Goal: Information Seeking & Learning: Learn about a topic

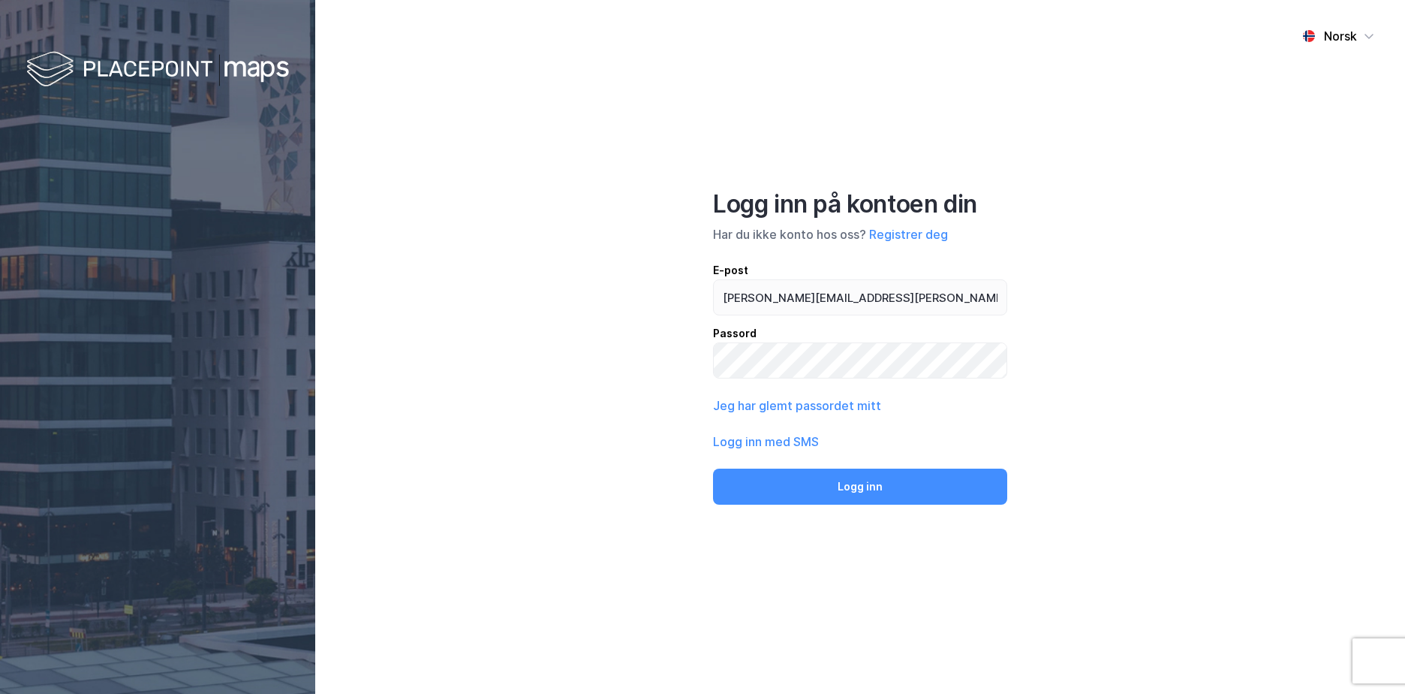
type input "[PERSON_NAME][EMAIL_ADDRESS][PERSON_NAME][DOMAIN_NAME]"
click at [713, 468] on button "Logg inn" at bounding box center [860, 486] width 294 height 36
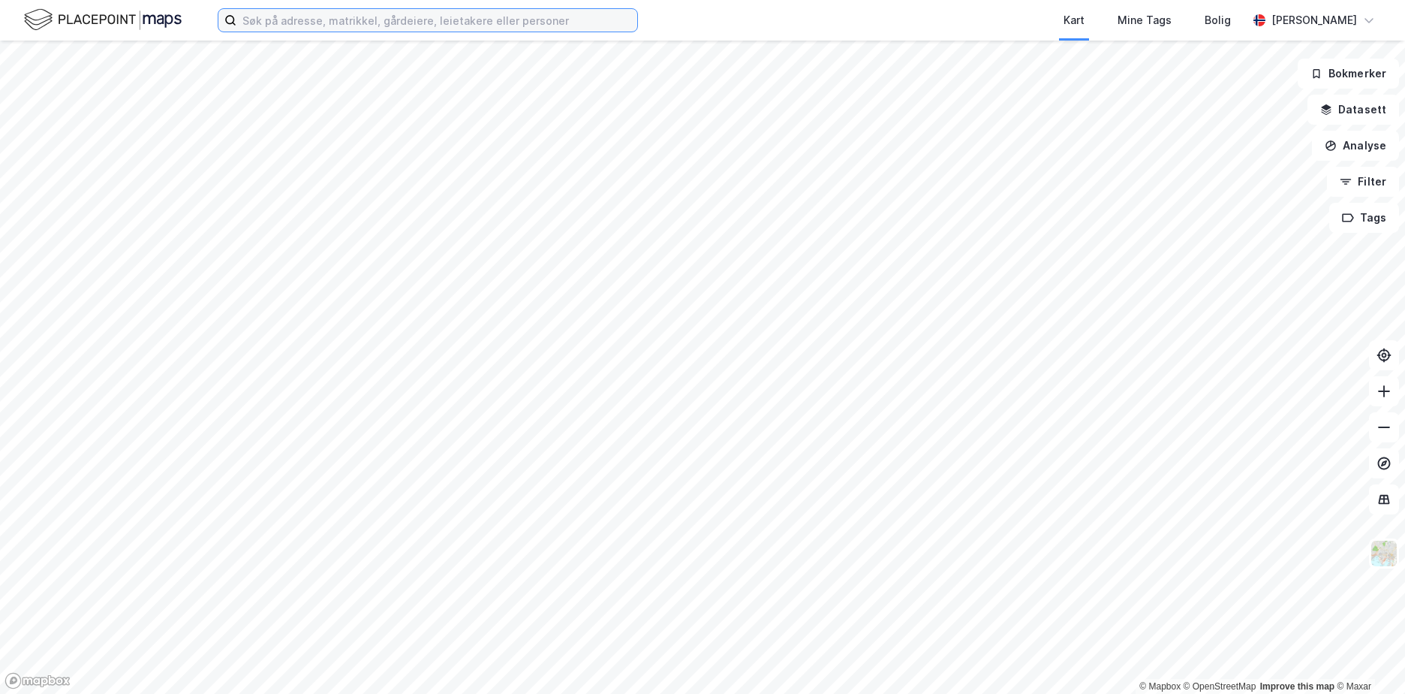
click at [260, 26] on input at bounding box center [436, 20] width 401 height 23
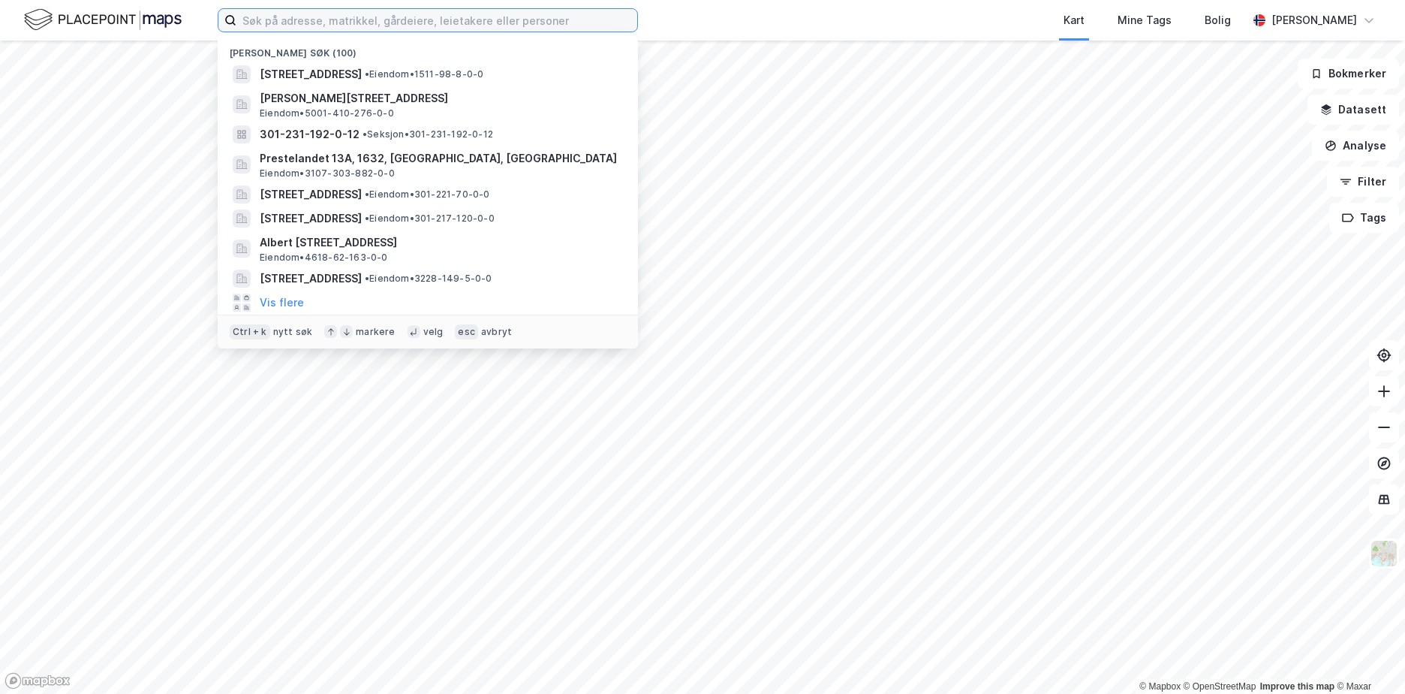
paste input "3314/77/449"
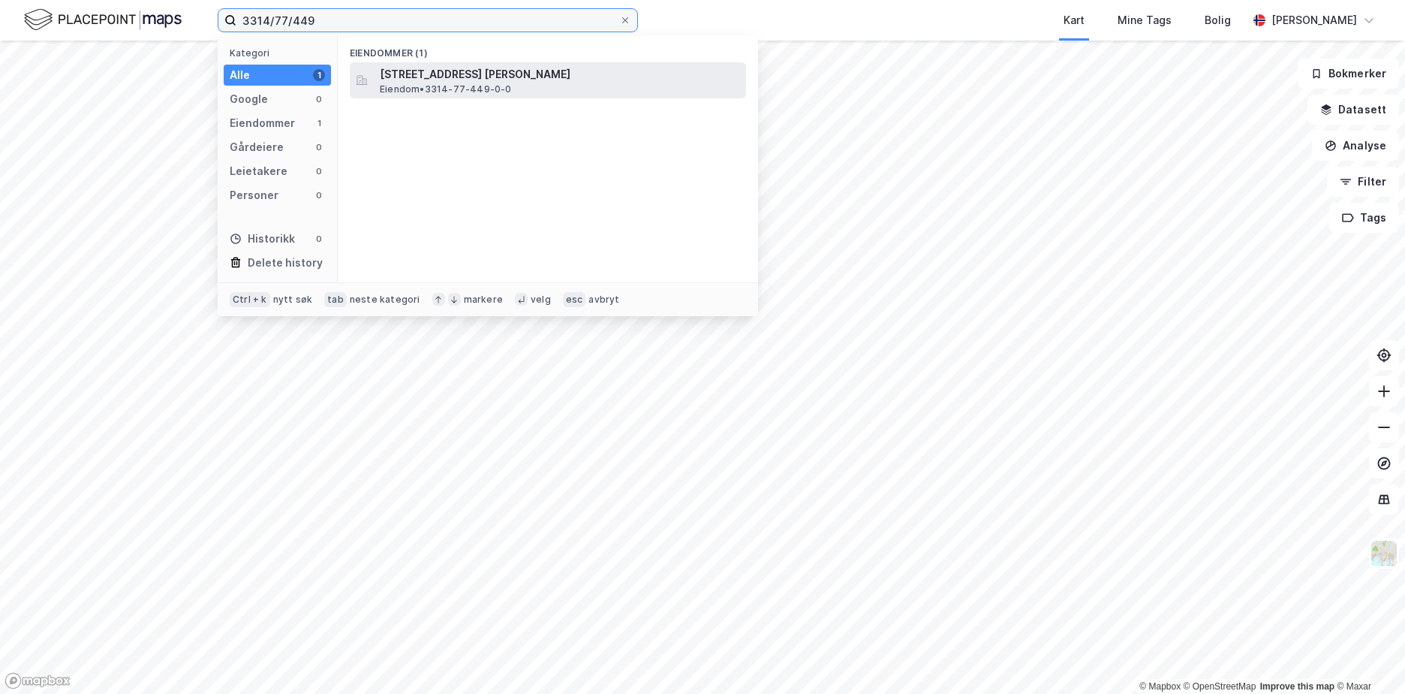
type input "3314/77/449"
click at [504, 82] on span "[STREET_ADDRESS] [PERSON_NAME]" at bounding box center [560, 74] width 360 height 18
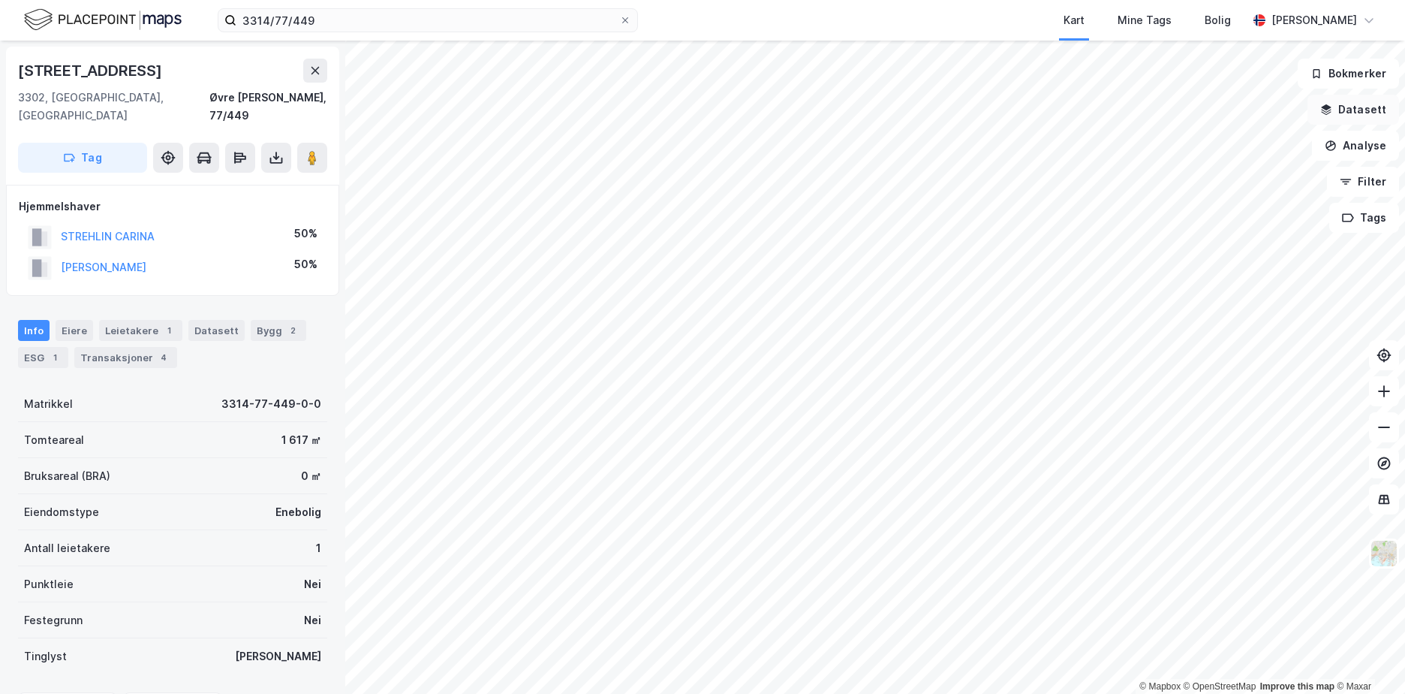
click at [1365, 113] on button "Datasett" at bounding box center [1354, 110] width 92 height 30
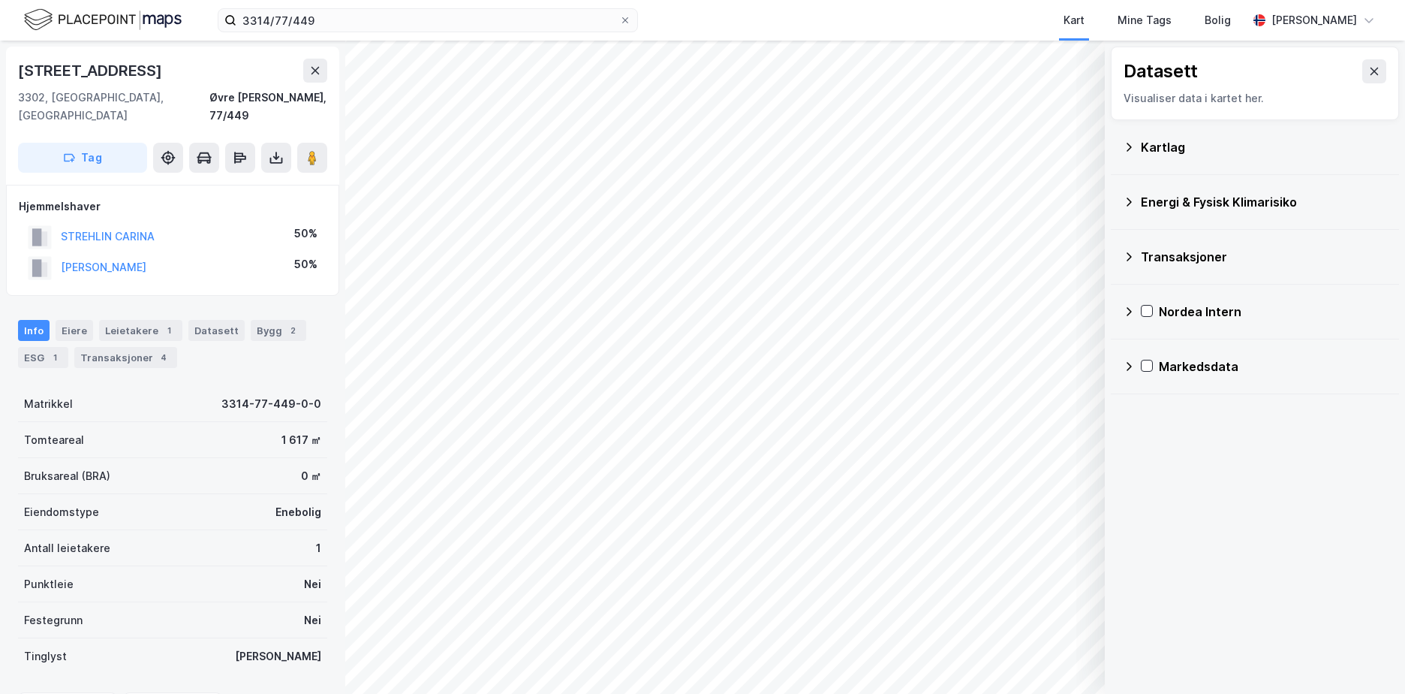
click at [1135, 146] on div "Kartlag" at bounding box center [1255, 147] width 264 height 36
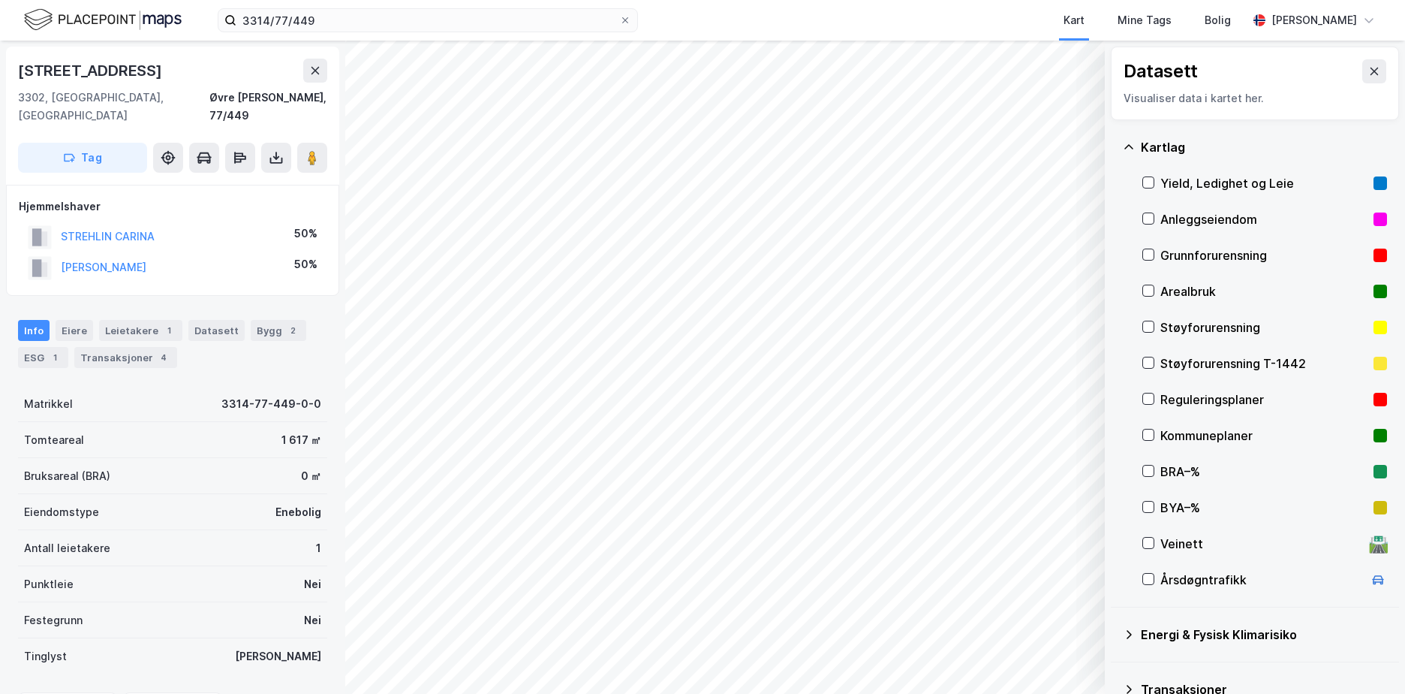
click at [1202, 253] on div "Grunnforurensning" at bounding box center [1263, 255] width 207 height 18
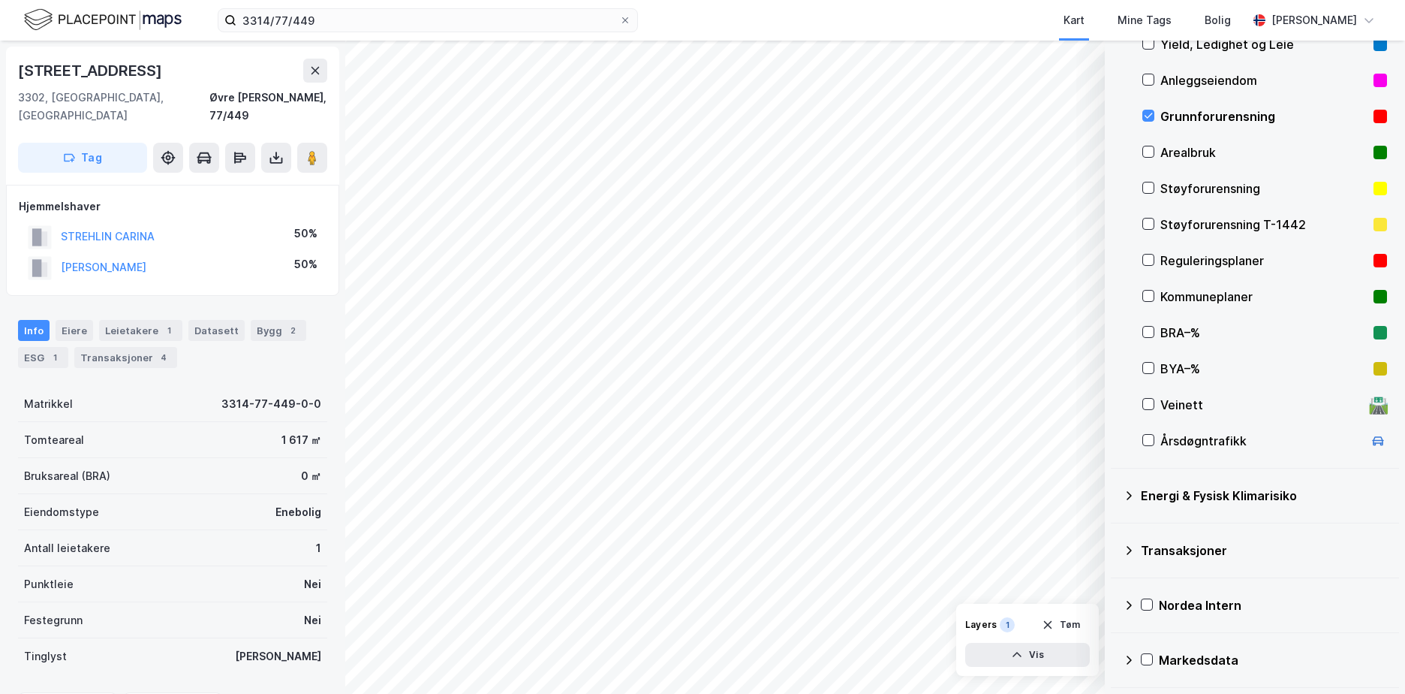
click at [1130, 495] on icon at bounding box center [1129, 495] width 12 height 12
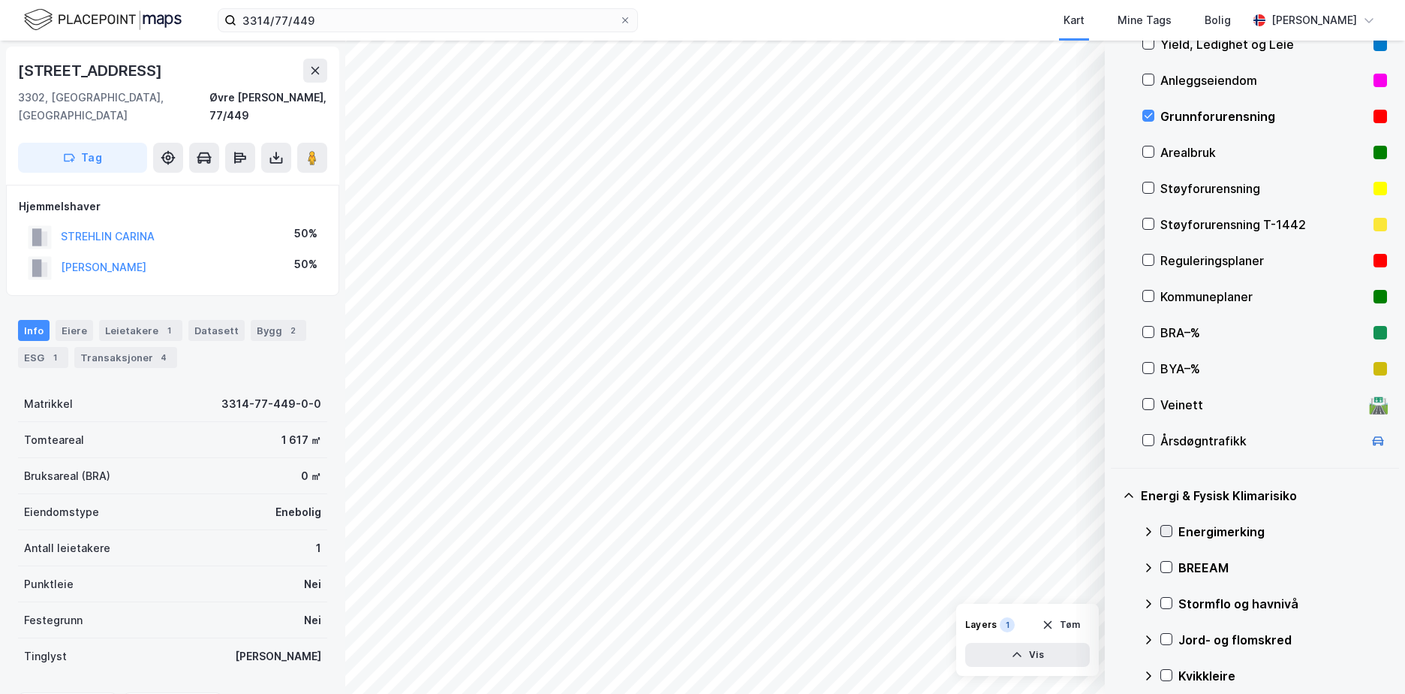
click at [1165, 528] on icon at bounding box center [1166, 530] width 11 height 11
click at [1148, 529] on icon at bounding box center [1148, 530] width 9 height 5
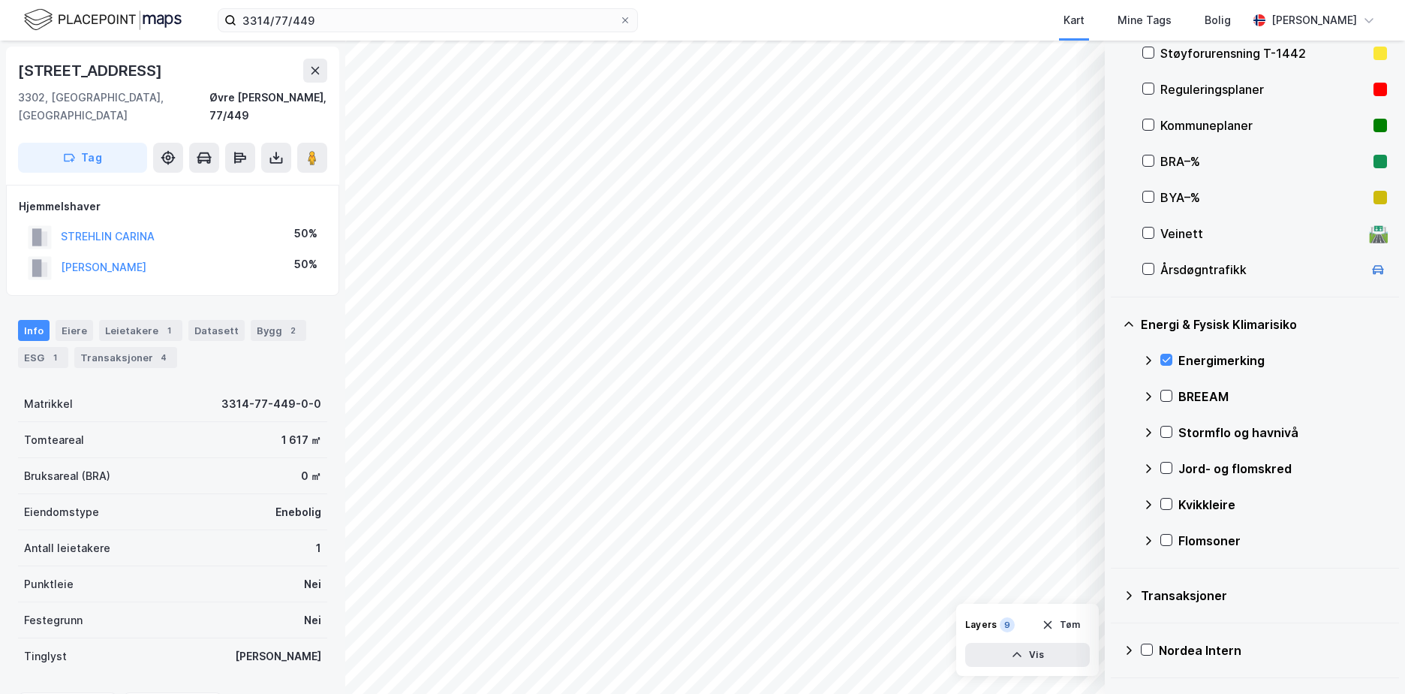
scroll to position [355, 0]
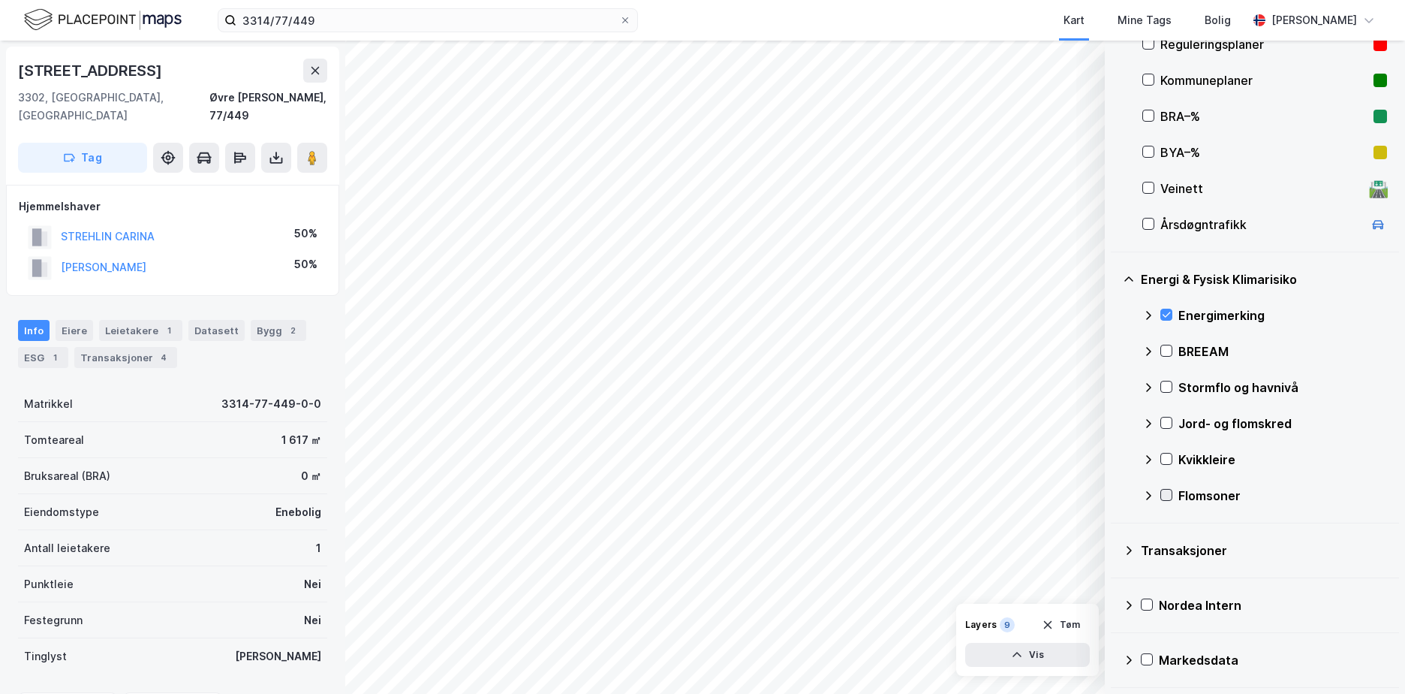
click at [1171, 496] on icon at bounding box center [1166, 494] width 11 height 11
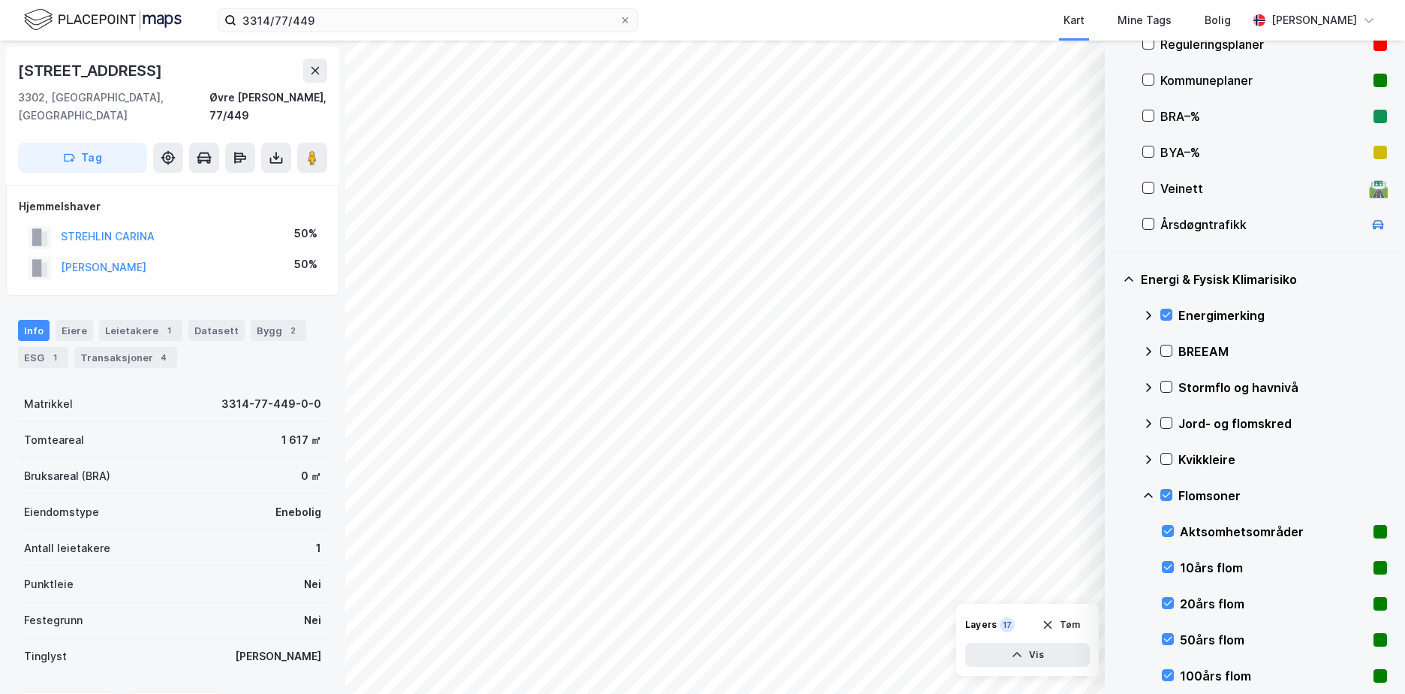
click at [1149, 497] on icon at bounding box center [1148, 495] width 12 height 12
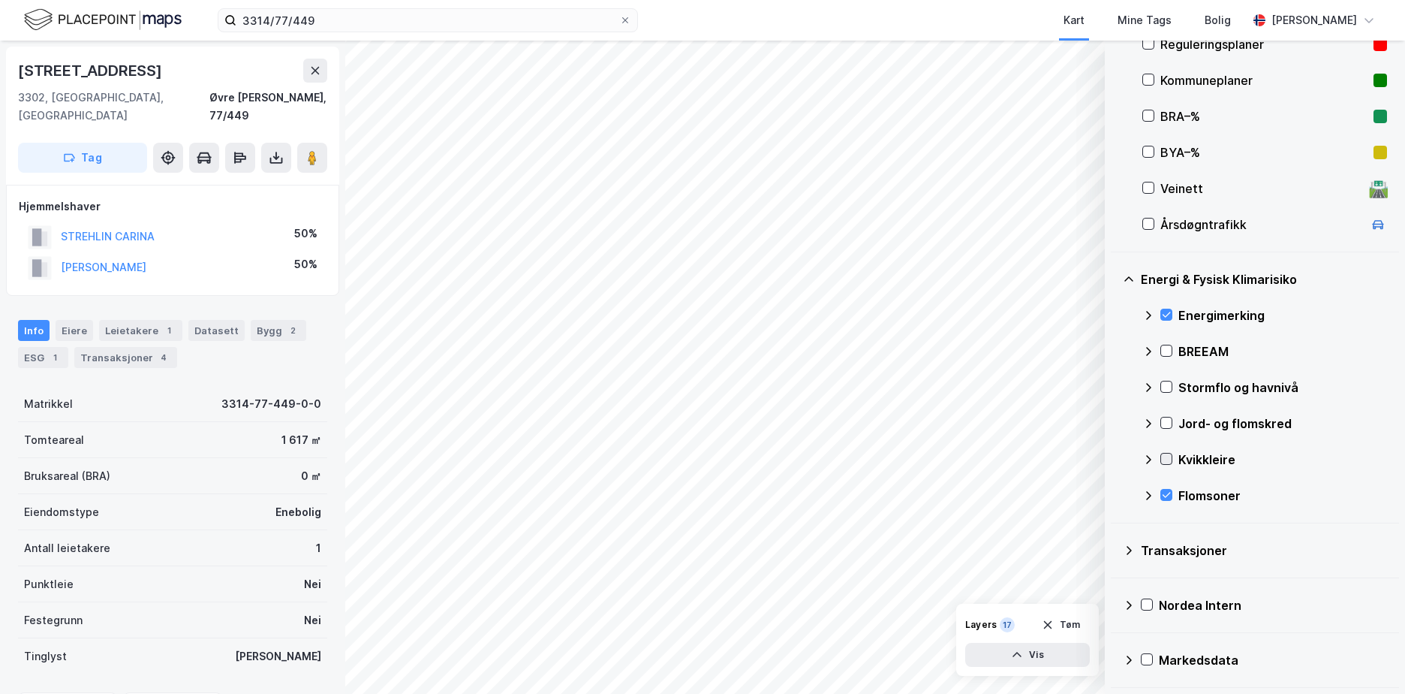
click at [1165, 461] on icon at bounding box center [1167, 458] width 8 height 5
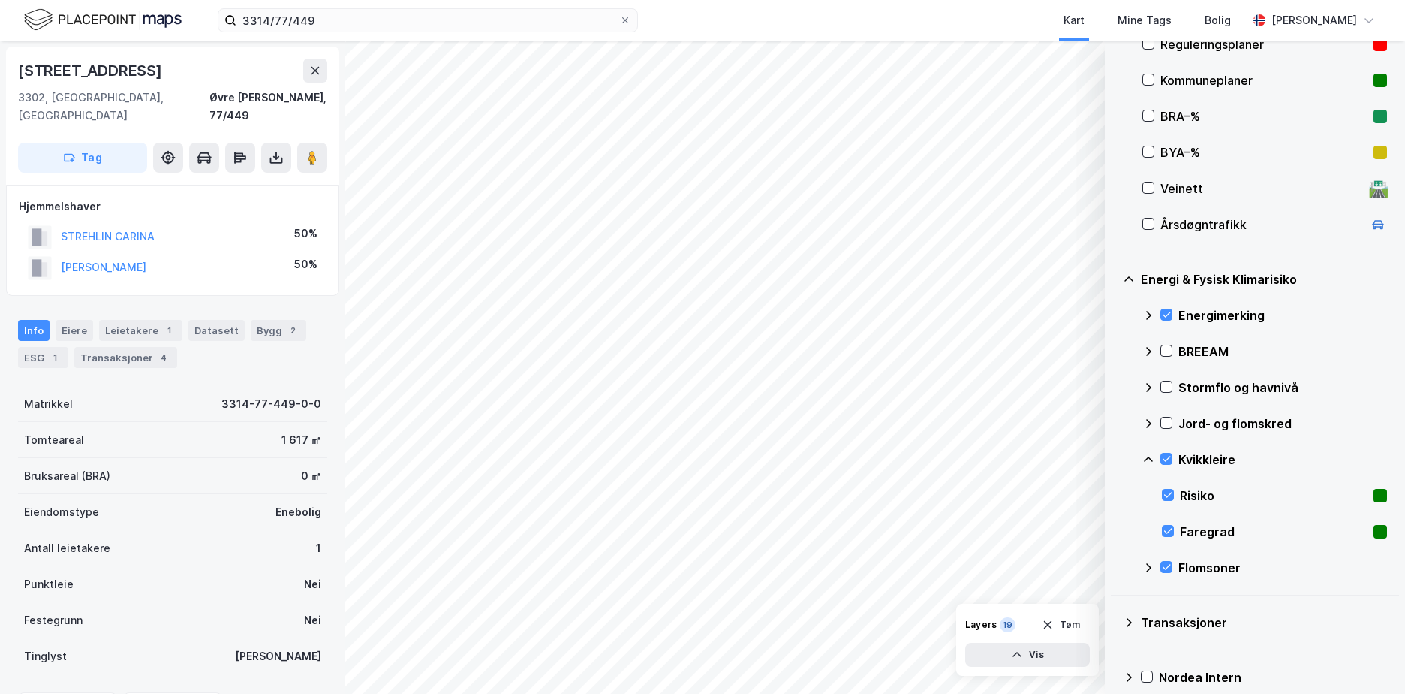
click at [1151, 454] on icon at bounding box center [1148, 459] width 12 height 12
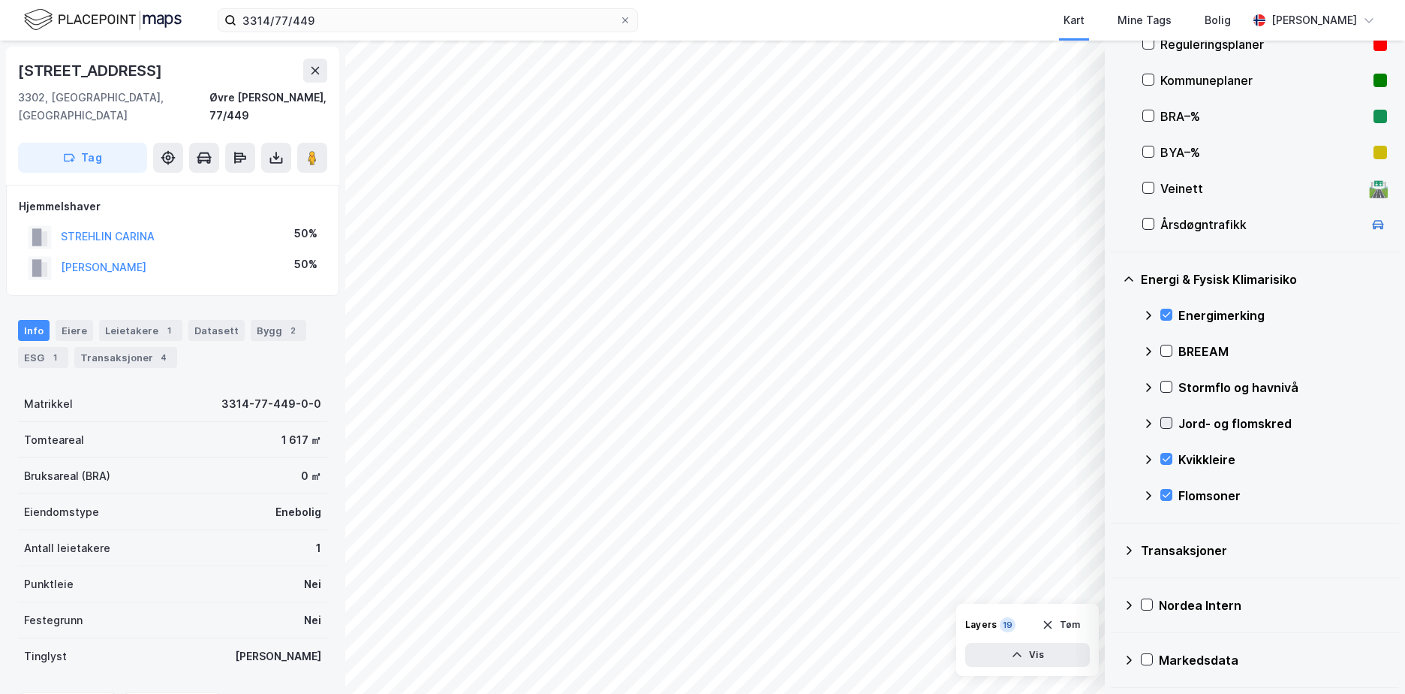
click at [1171, 422] on icon at bounding box center [1166, 422] width 11 height 11
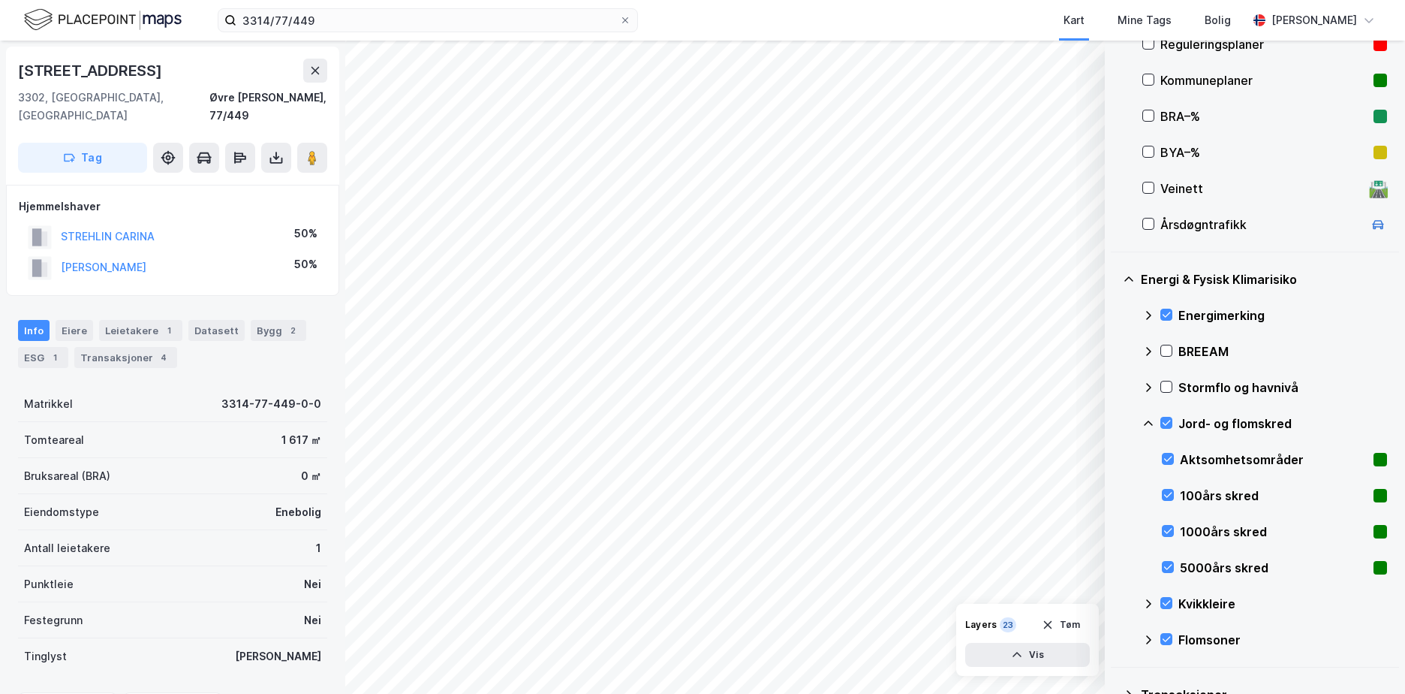
click at [1149, 420] on icon at bounding box center [1148, 423] width 12 height 12
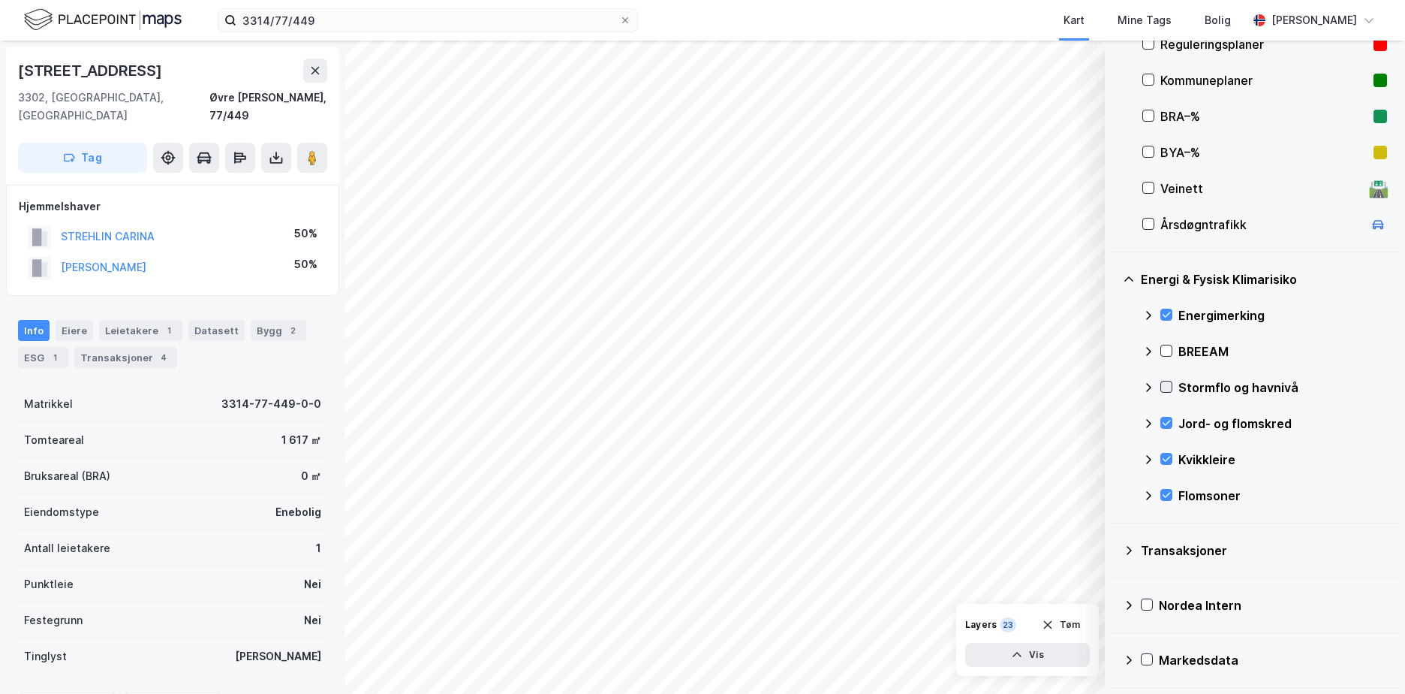
click at [1168, 387] on icon at bounding box center [1167, 386] width 8 height 5
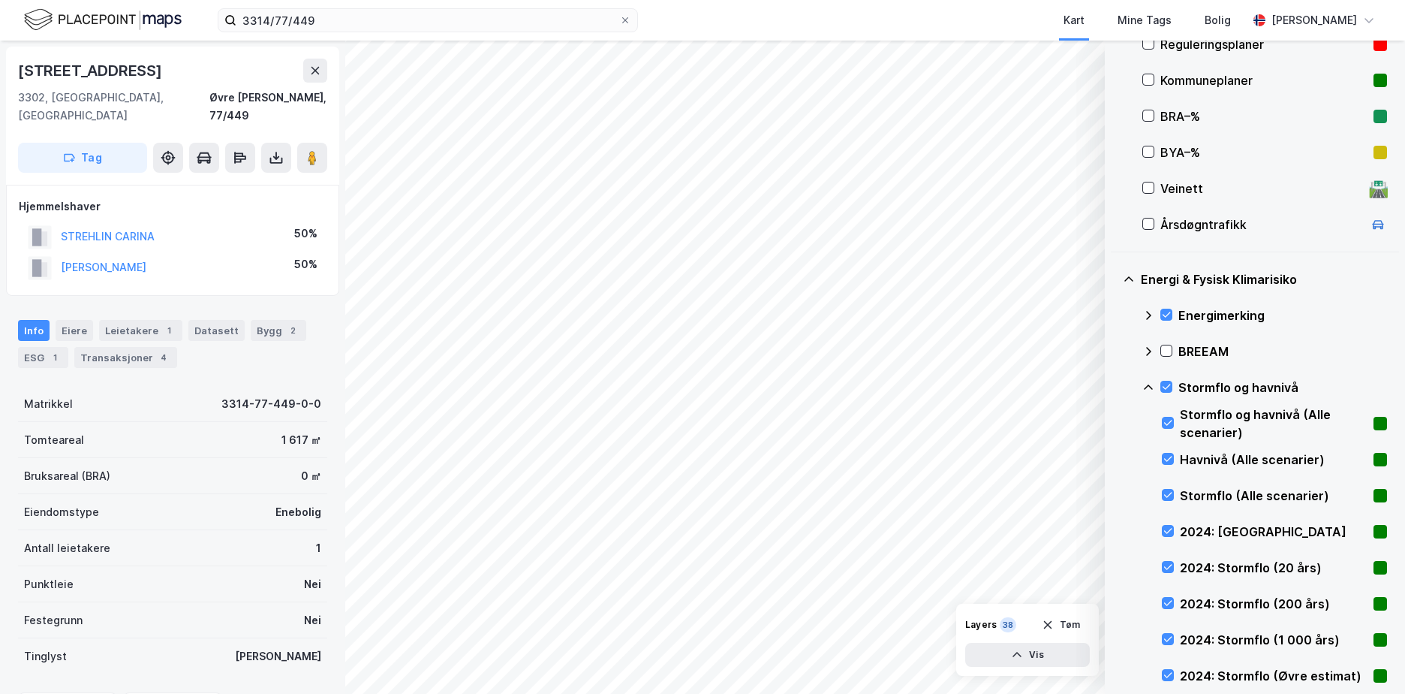
click at [1147, 384] on icon at bounding box center [1148, 387] width 12 height 12
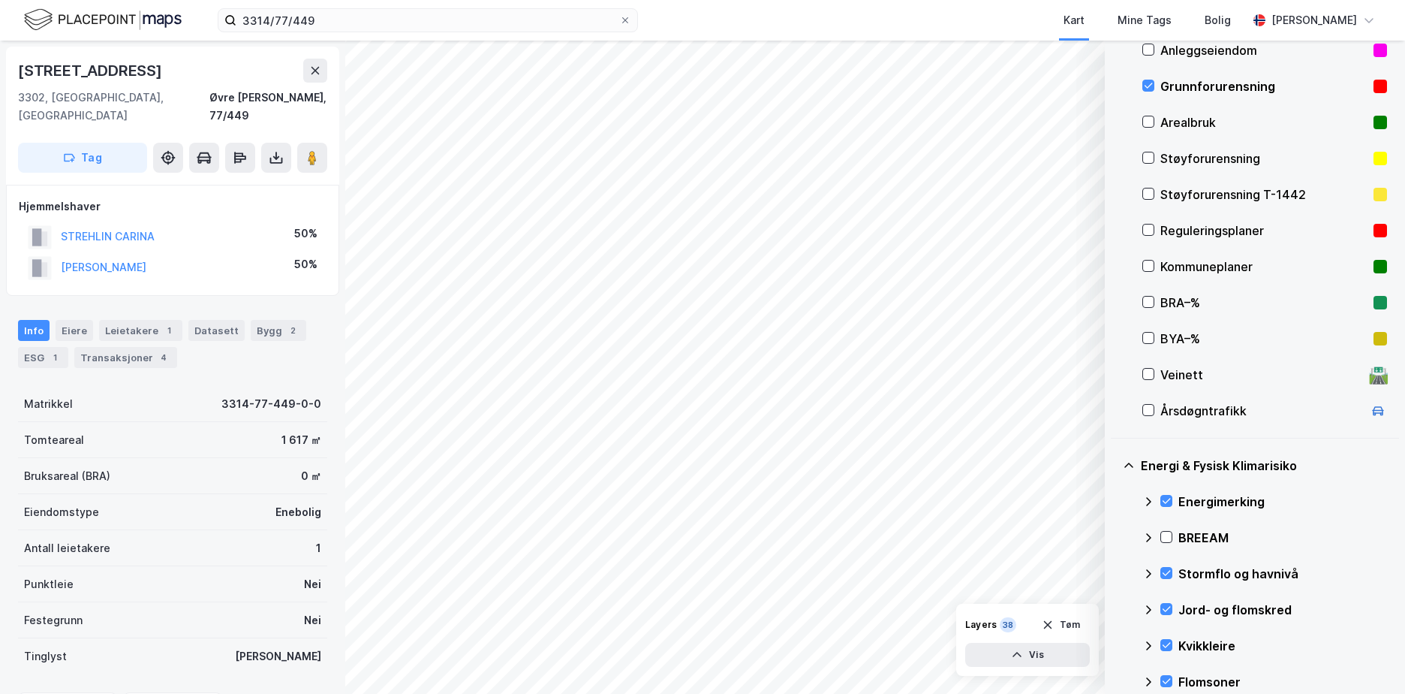
scroll to position [173, 0]
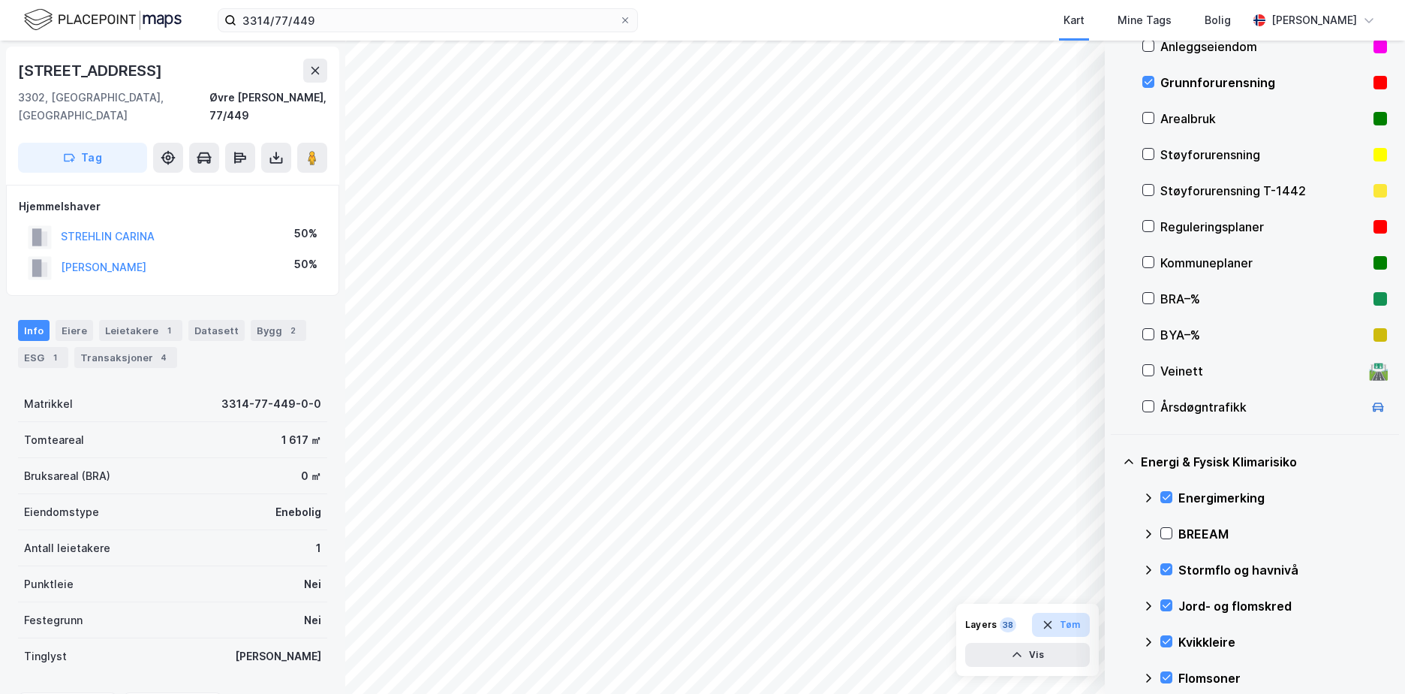
click at [1065, 619] on button "Tøm" at bounding box center [1061, 624] width 58 height 24
